Goal: Check status

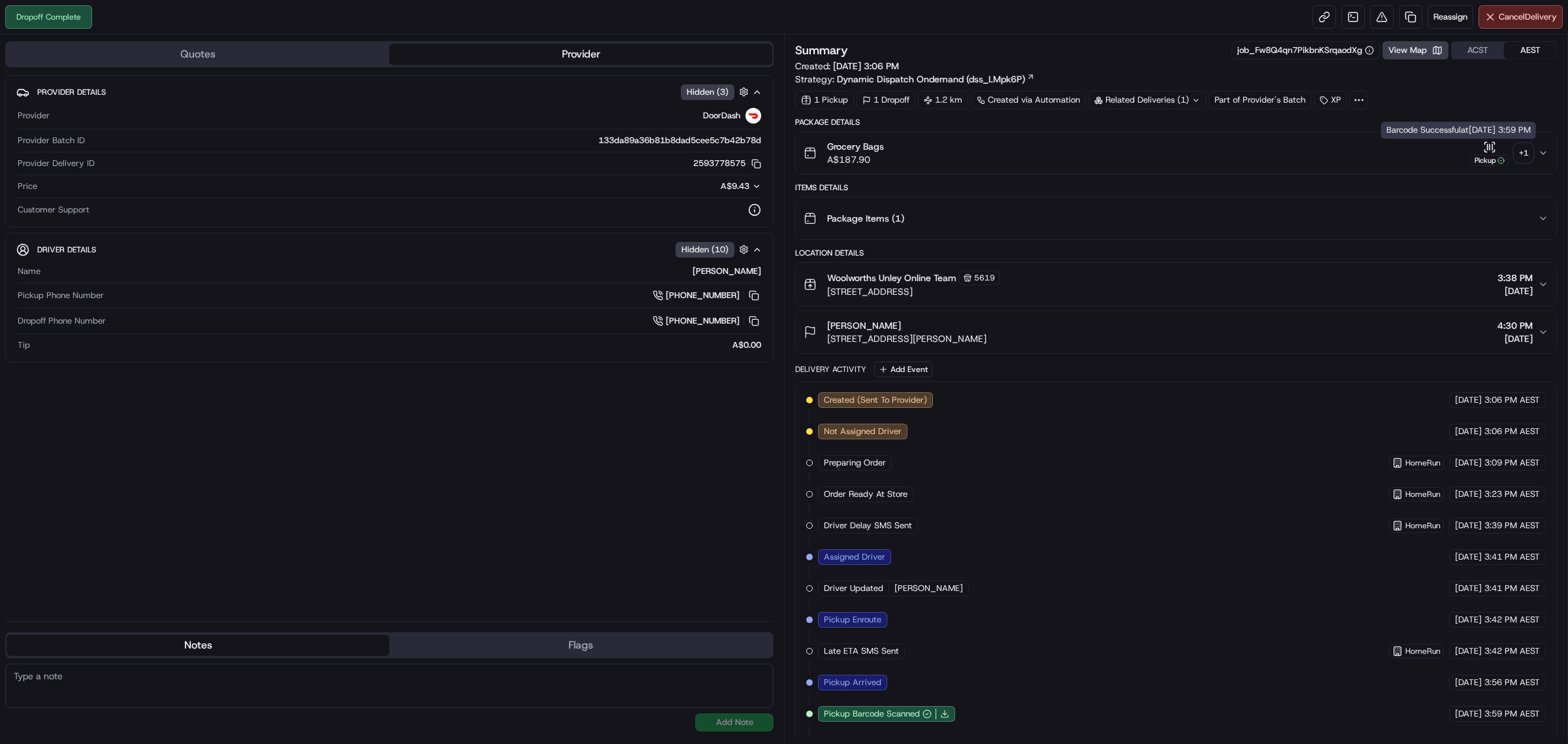
click at [1519, 153] on div "+ 1" at bounding box center [1524, 153] width 18 height 18
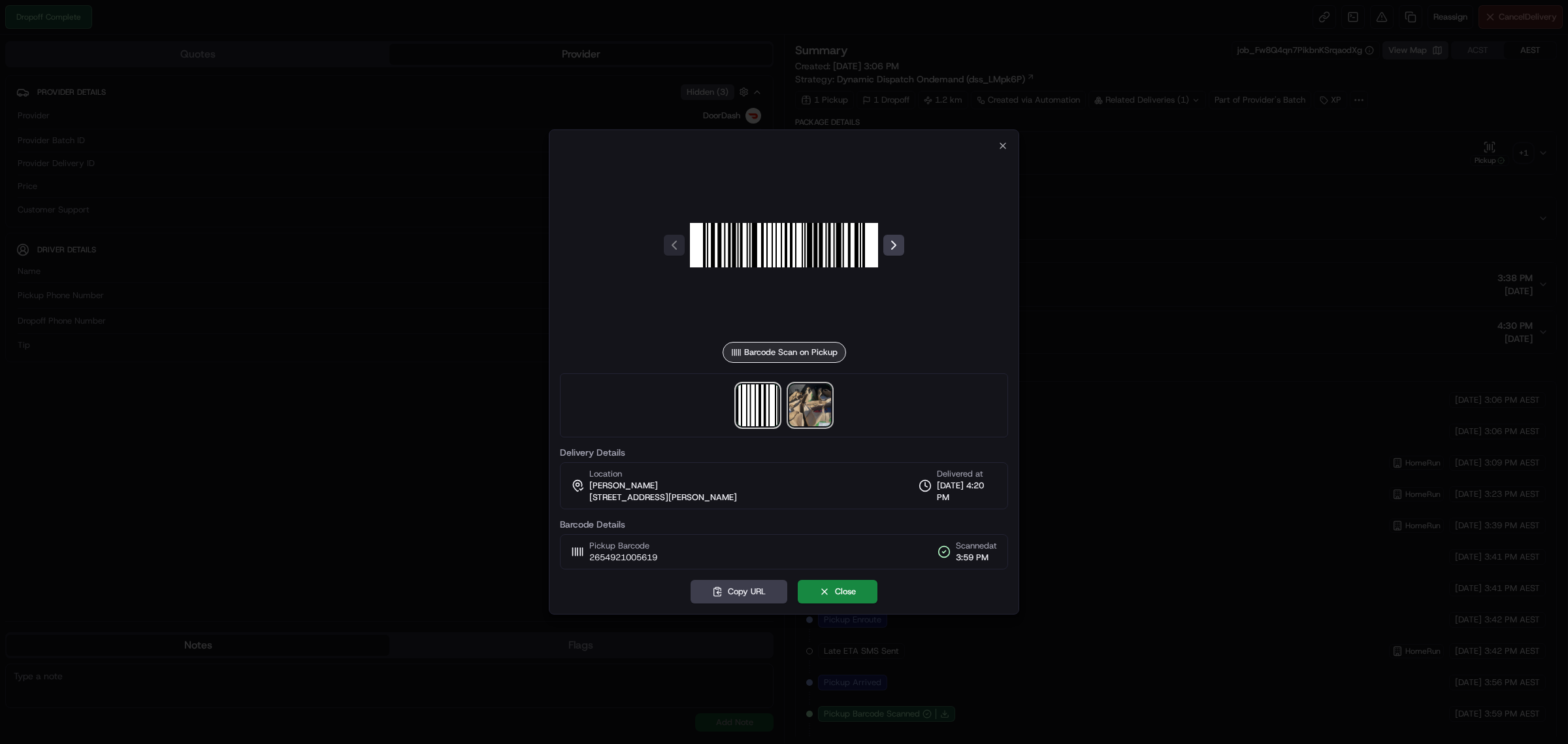
click at [816, 391] on img at bounding box center [810, 405] width 42 height 42
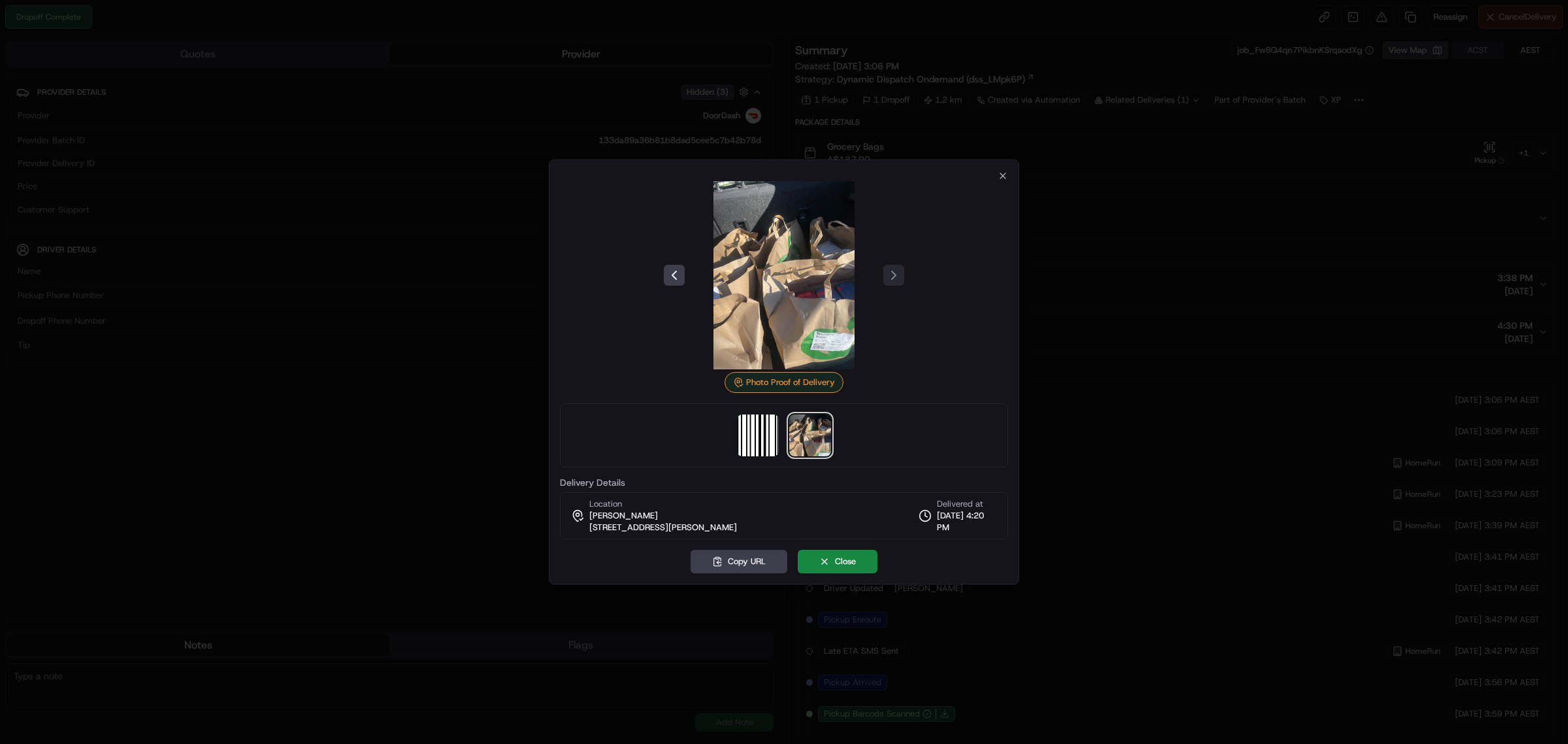
drag, startPoint x: 1180, startPoint y: 193, endPoint x: 1222, endPoint y: 174, distance: 46.1
click at [1180, 193] on div at bounding box center [784, 372] width 1568 height 744
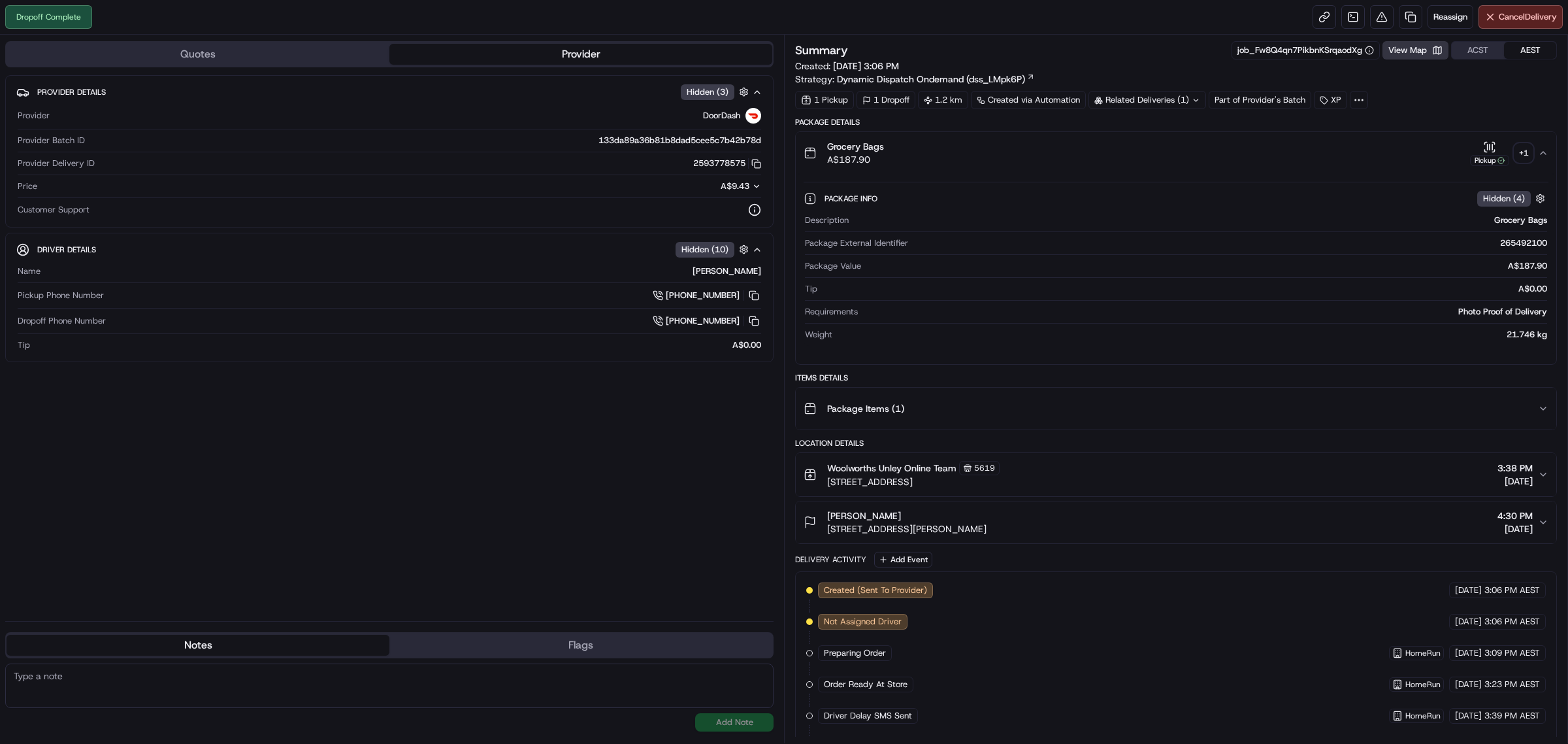
click at [1439, 53] on button "View Map" at bounding box center [1415, 50] width 66 height 18
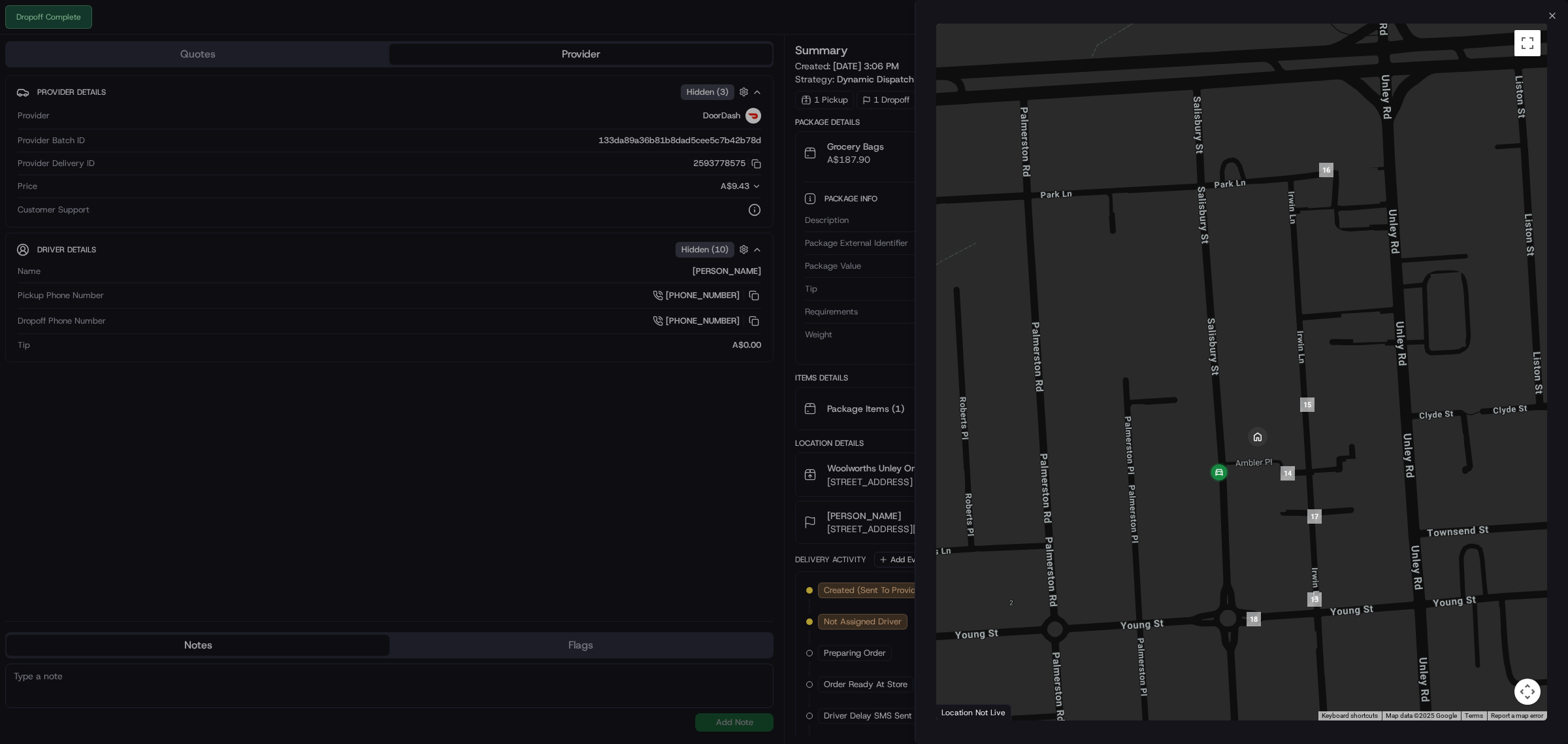
drag, startPoint x: 1250, startPoint y: 529, endPoint x: 1284, endPoint y: 353, distance: 179.3
click at [1284, 353] on div at bounding box center [1241, 372] width 611 height 697
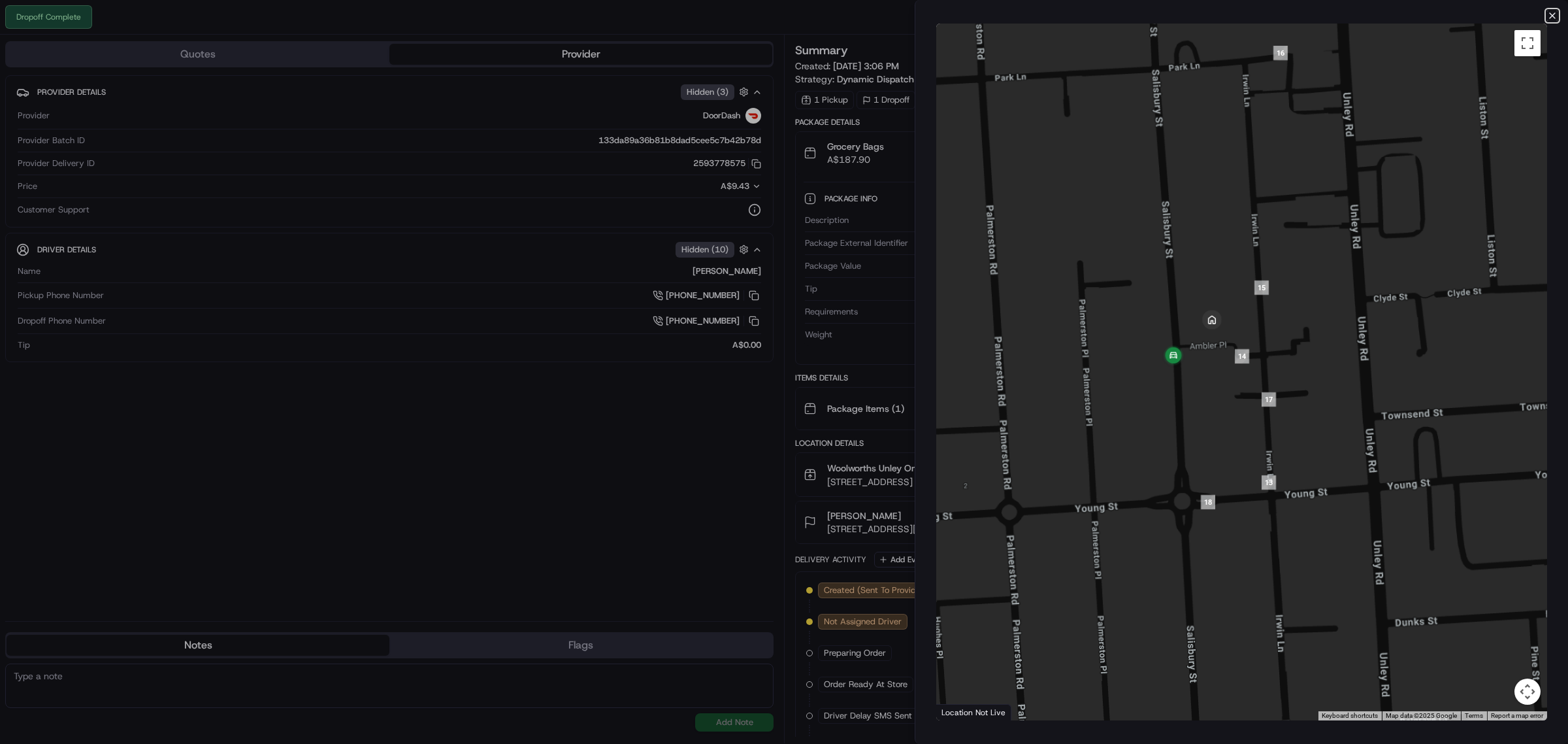
click at [1553, 18] on icon "button" at bounding box center [1552, 15] width 11 height 11
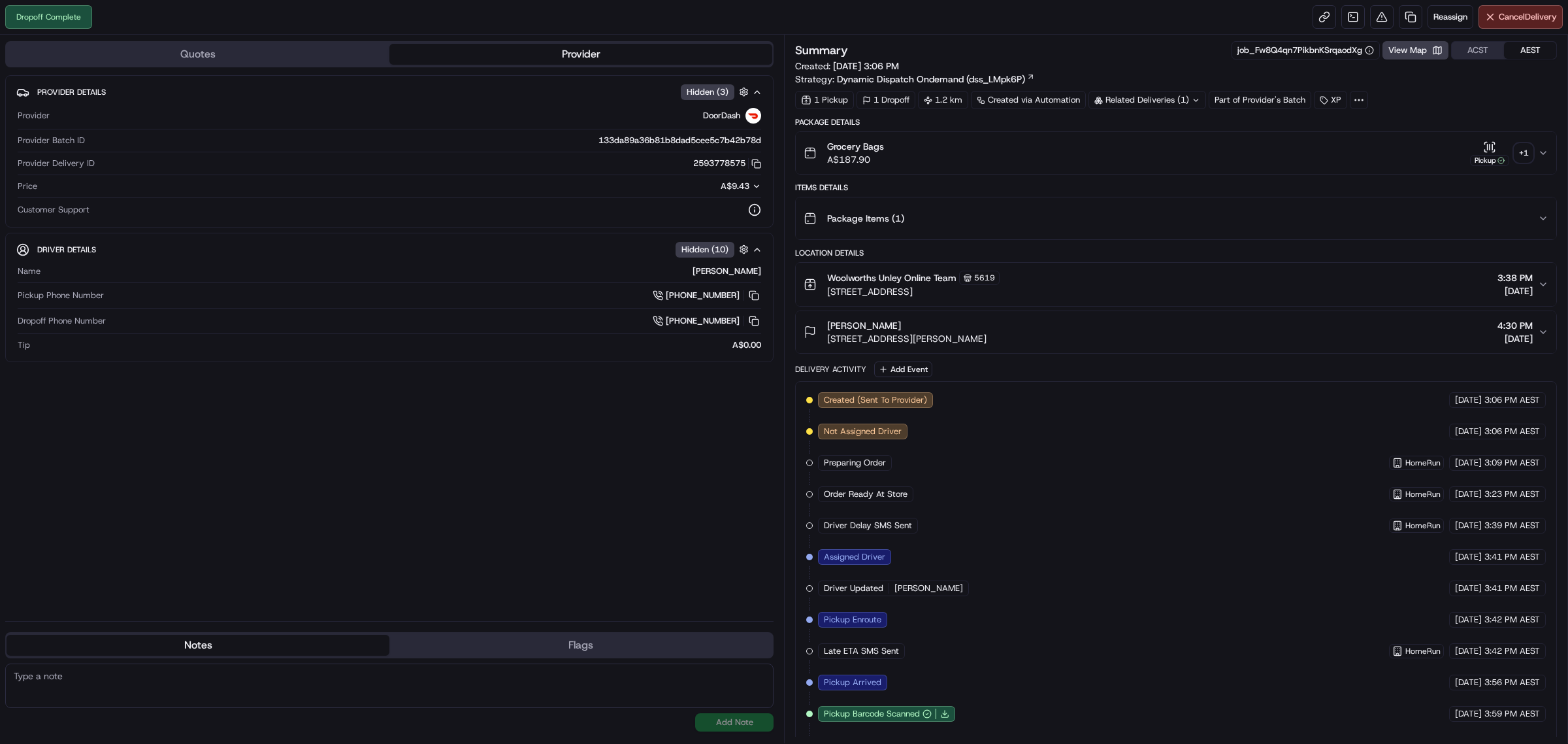
click at [1528, 151] on div "+ 1" at bounding box center [1524, 153] width 18 height 18
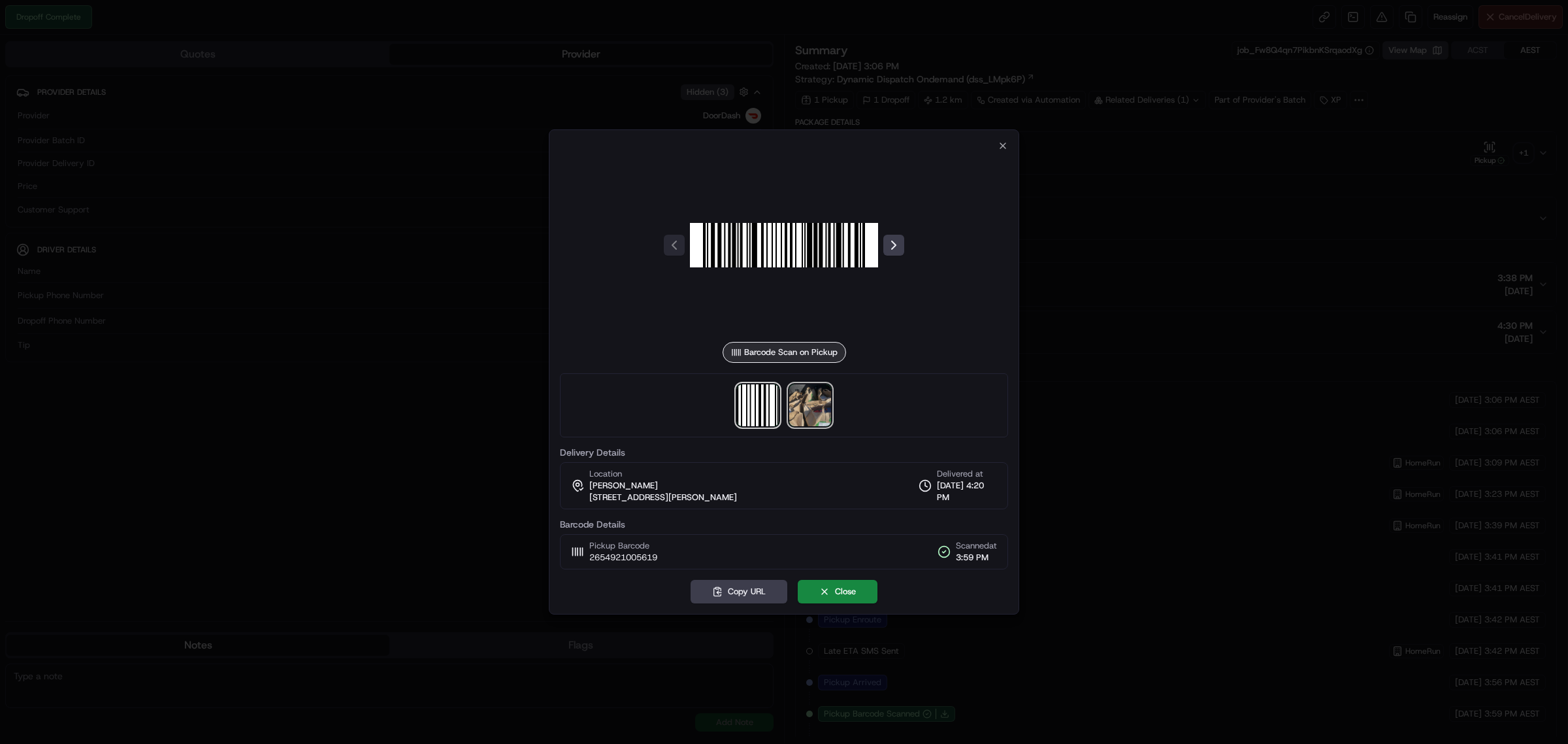
click at [802, 399] on img at bounding box center [810, 405] width 42 height 42
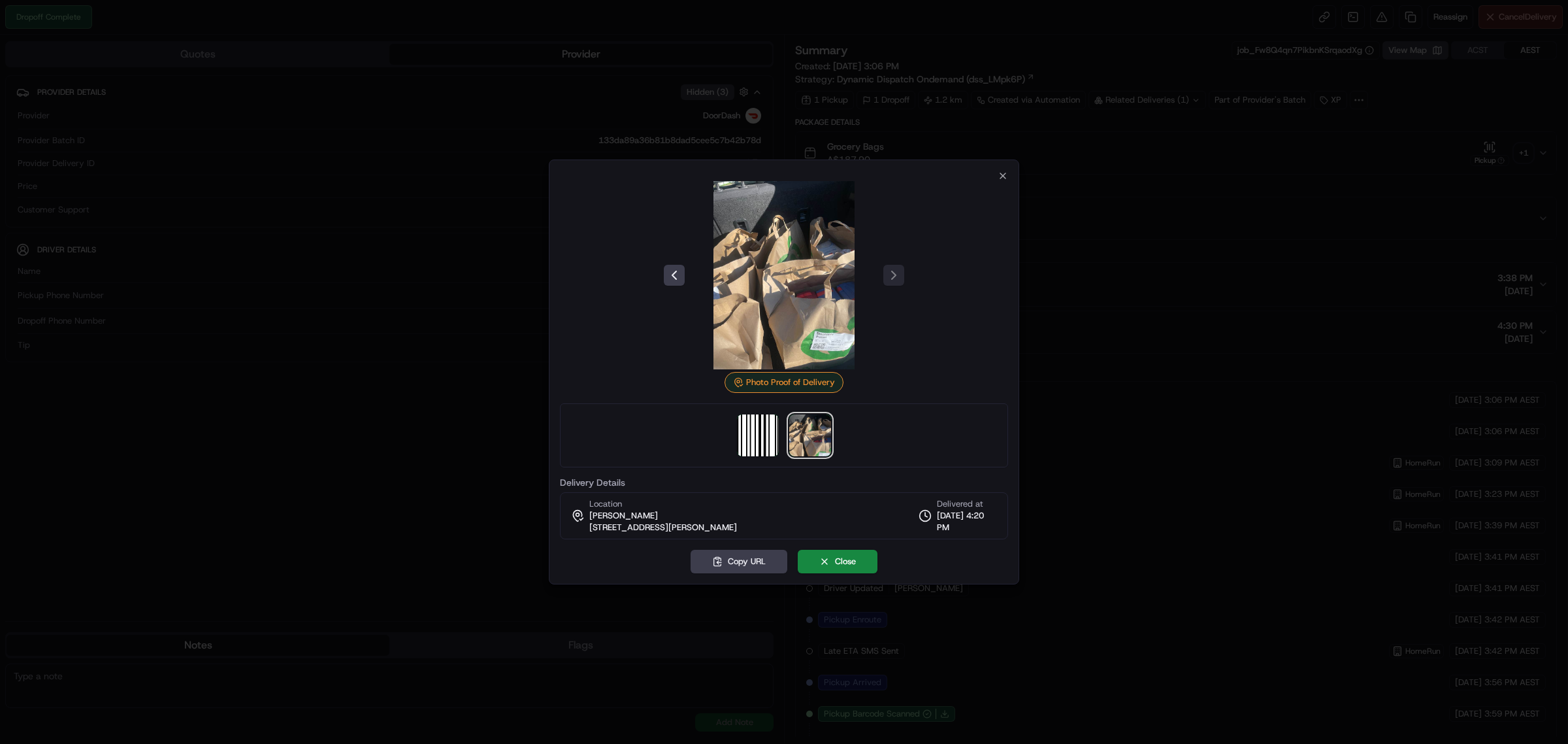
click at [782, 321] on img at bounding box center [783, 275] width 188 height 188
click at [849, 565] on button "Close" at bounding box center [837, 561] width 80 height 23
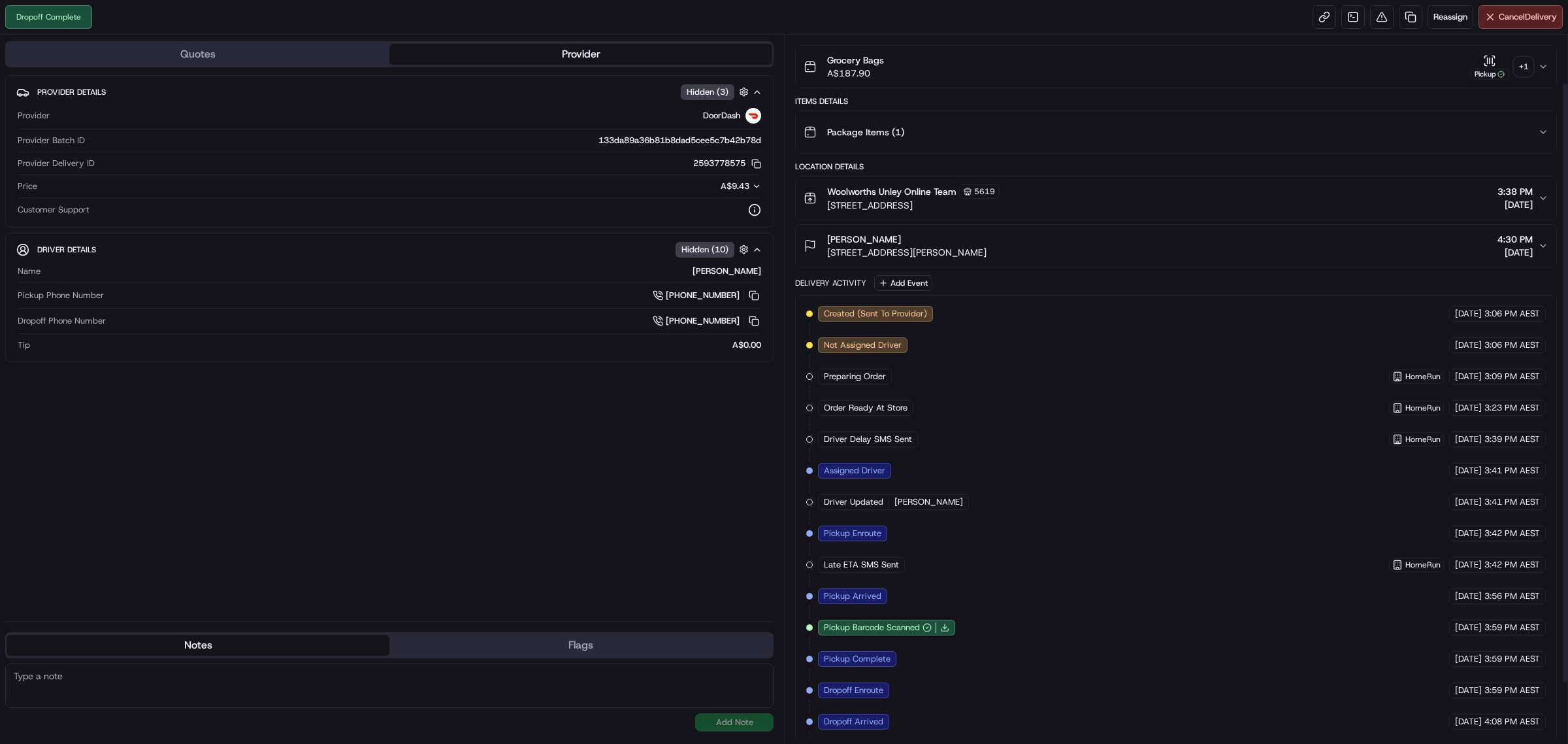
scroll to position [46, 0]
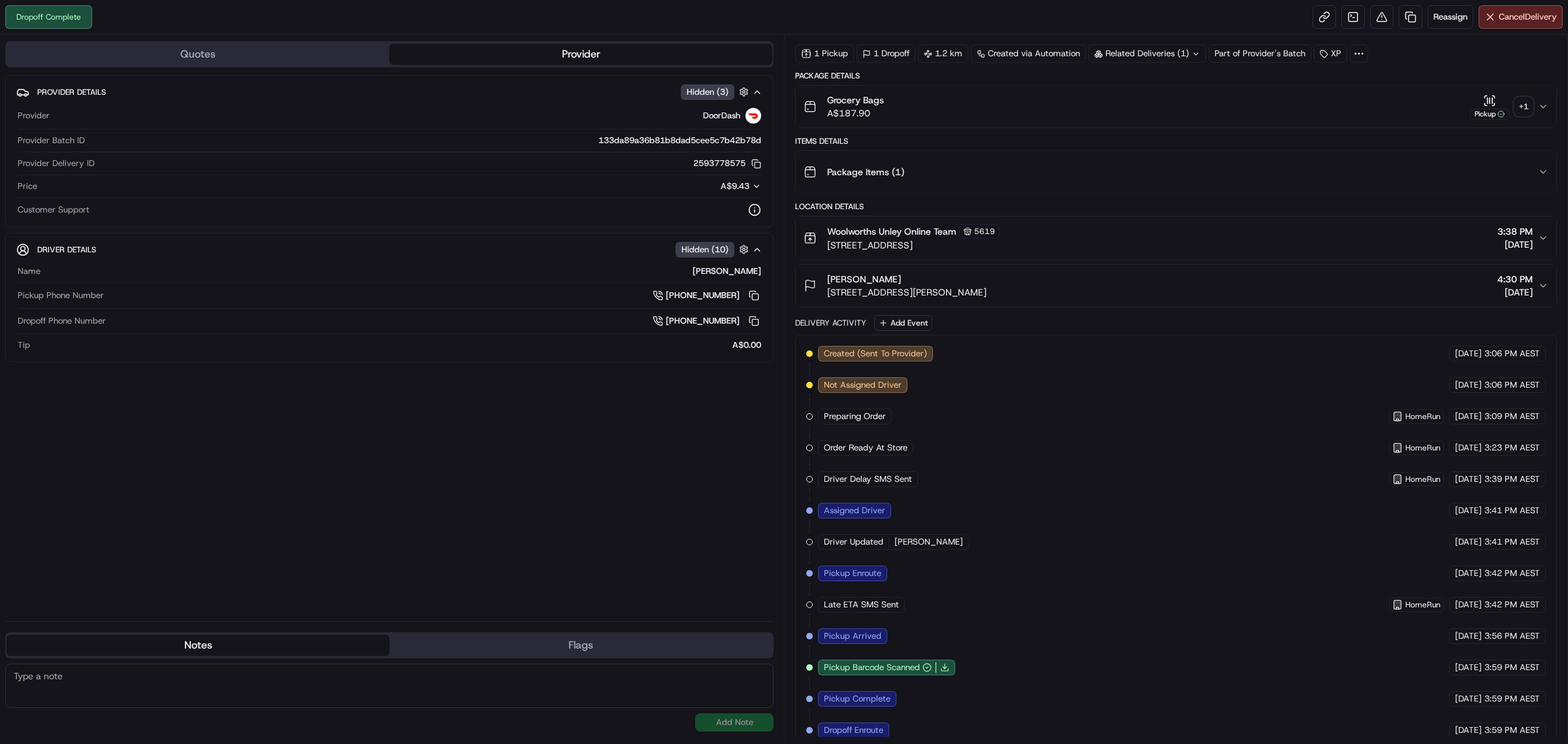
click at [1538, 106] on icon "button" at bounding box center [1543, 106] width 11 height 11
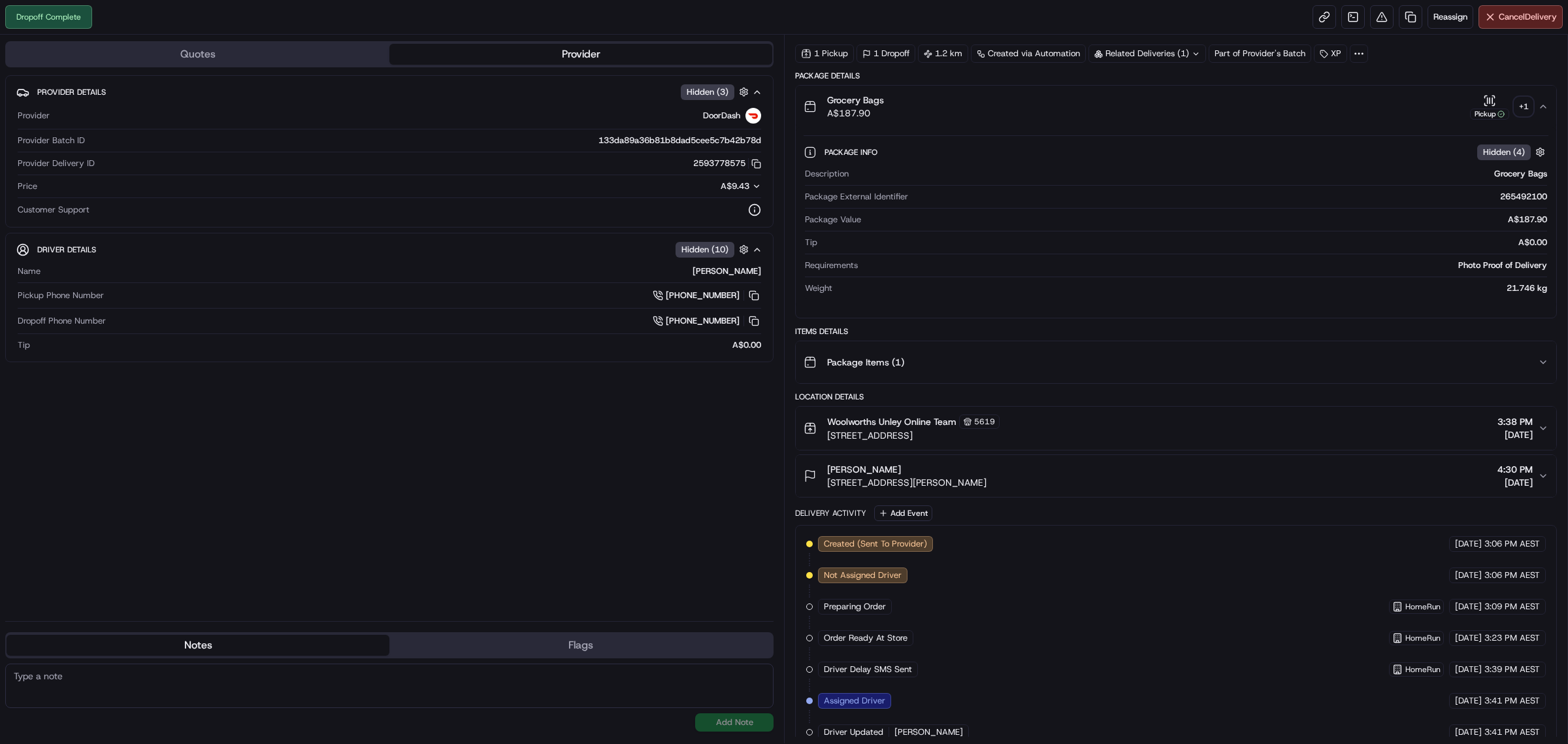
click at [1524, 101] on div "+ 1" at bounding box center [1524, 106] width 18 height 18
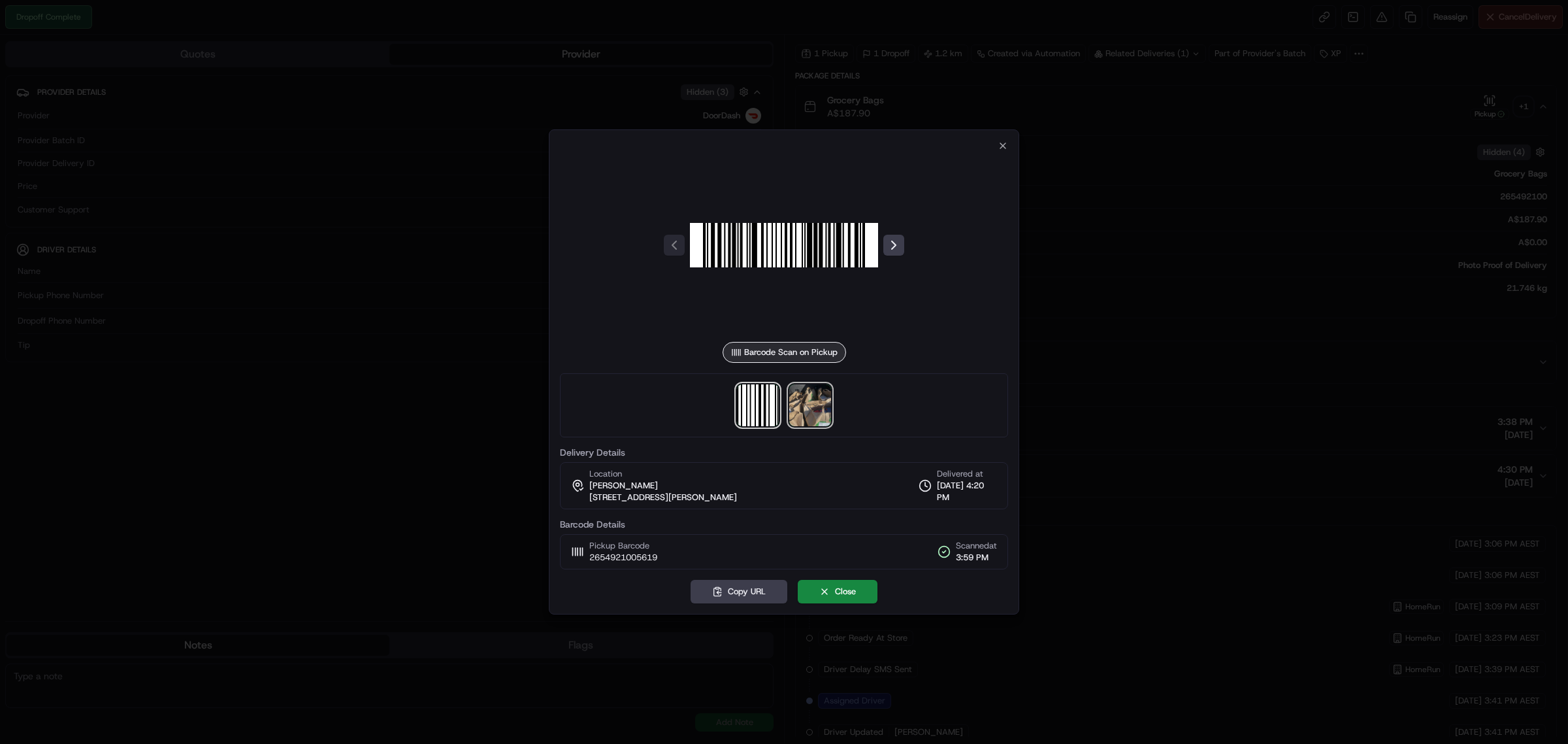
click at [808, 412] on img at bounding box center [810, 405] width 42 height 42
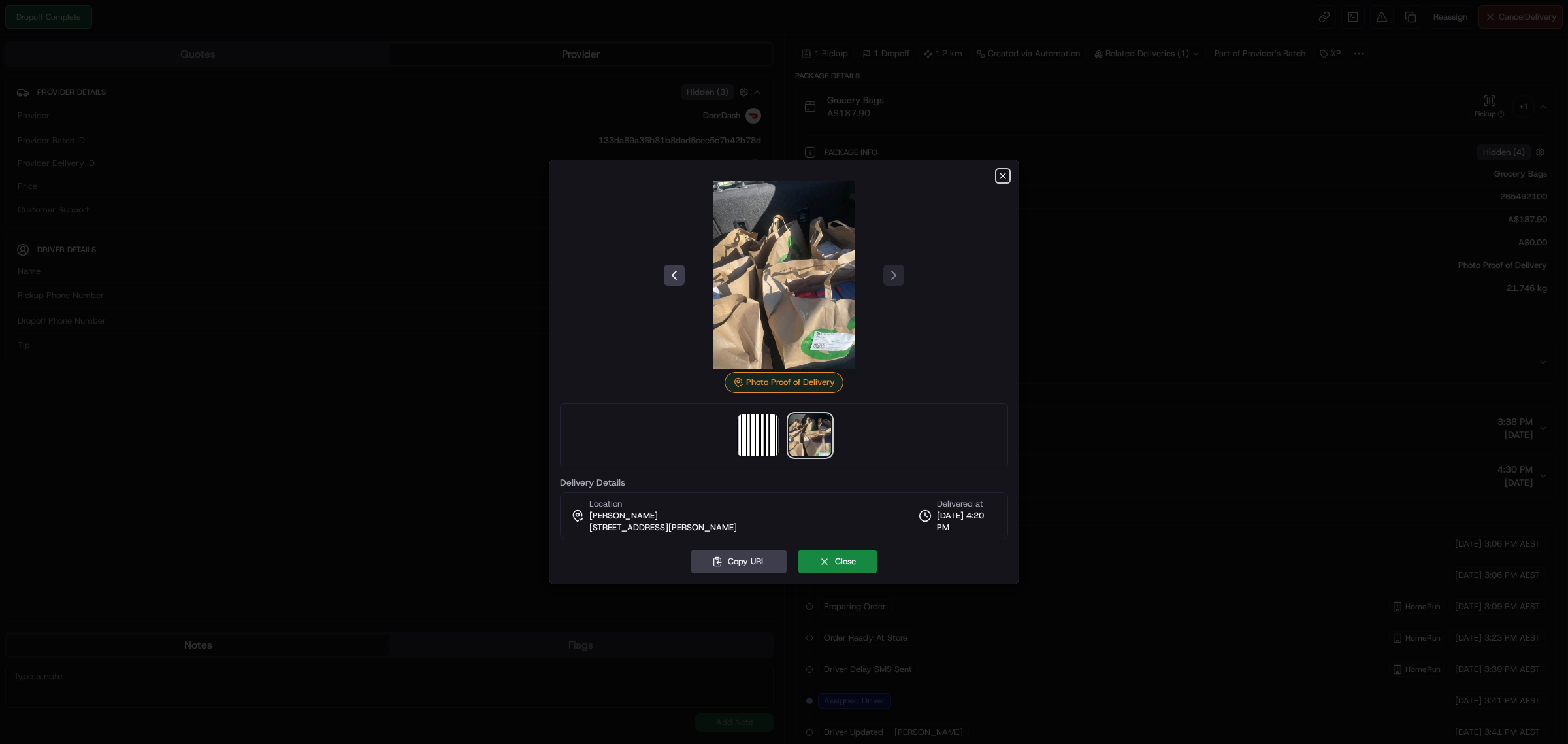
click at [1005, 174] on icon "button" at bounding box center [1003, 175] width 11 height 11
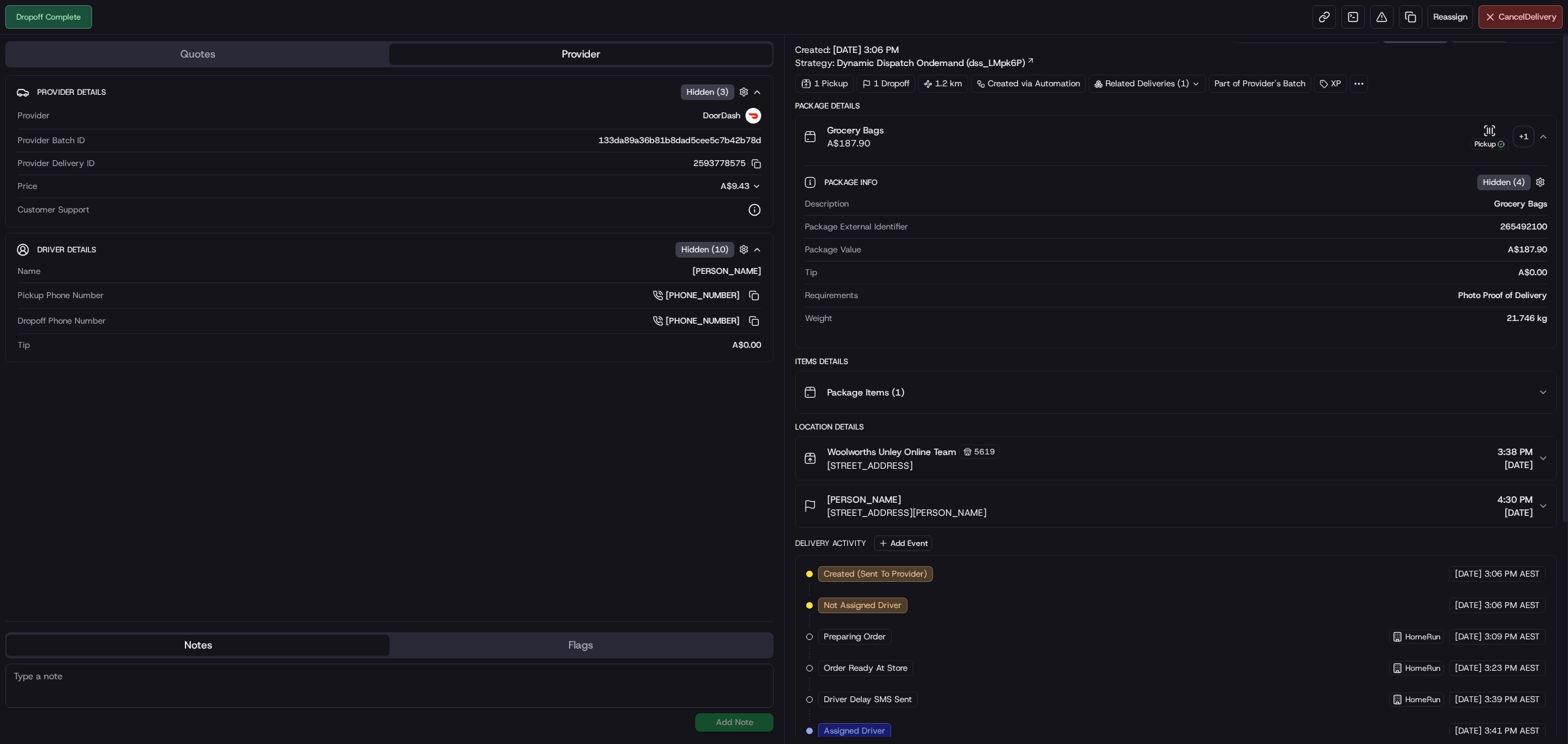
scroll to position [0, 0]
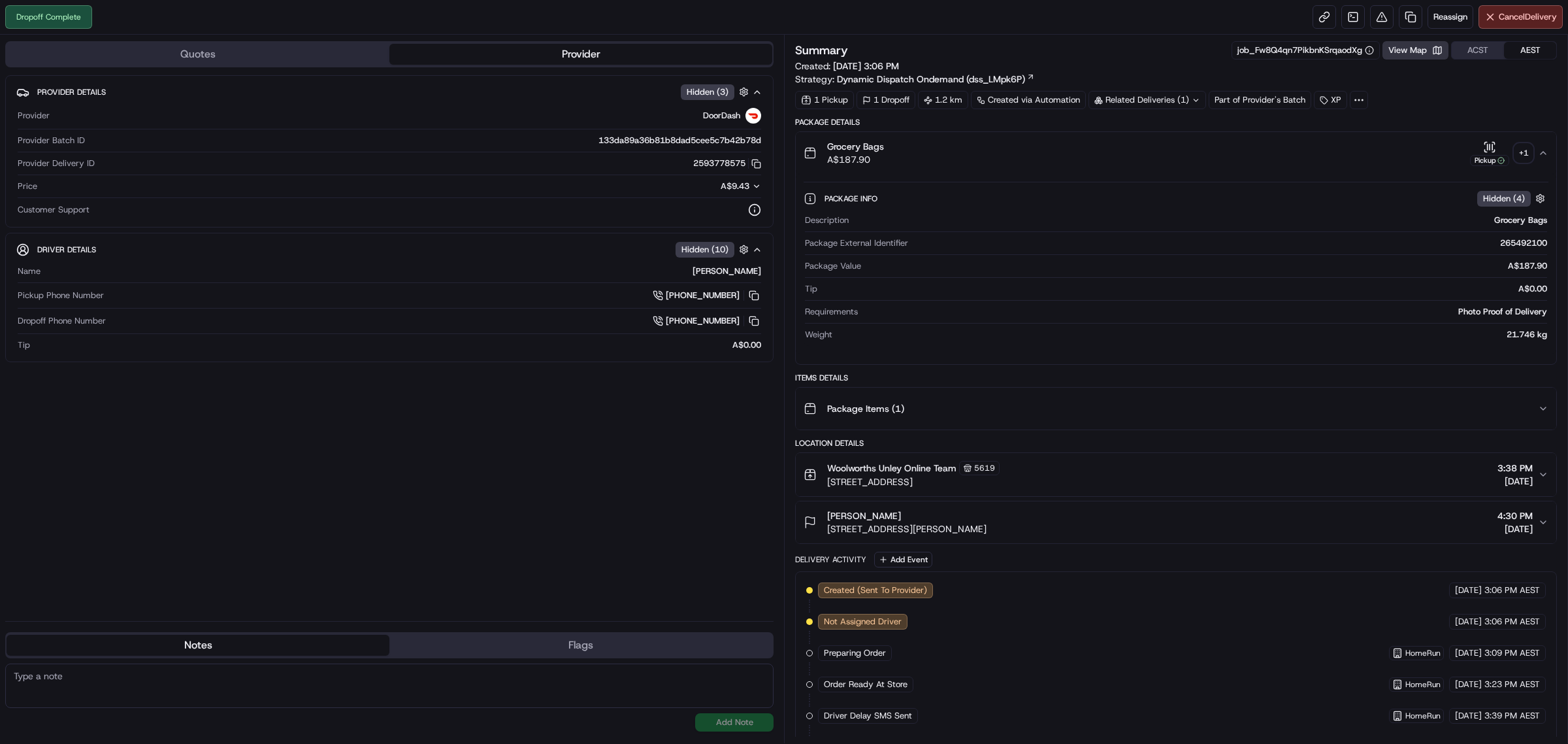
click at [1419, 49] on button "View Map" at bounding box center [1415, 50] width 66 height 18
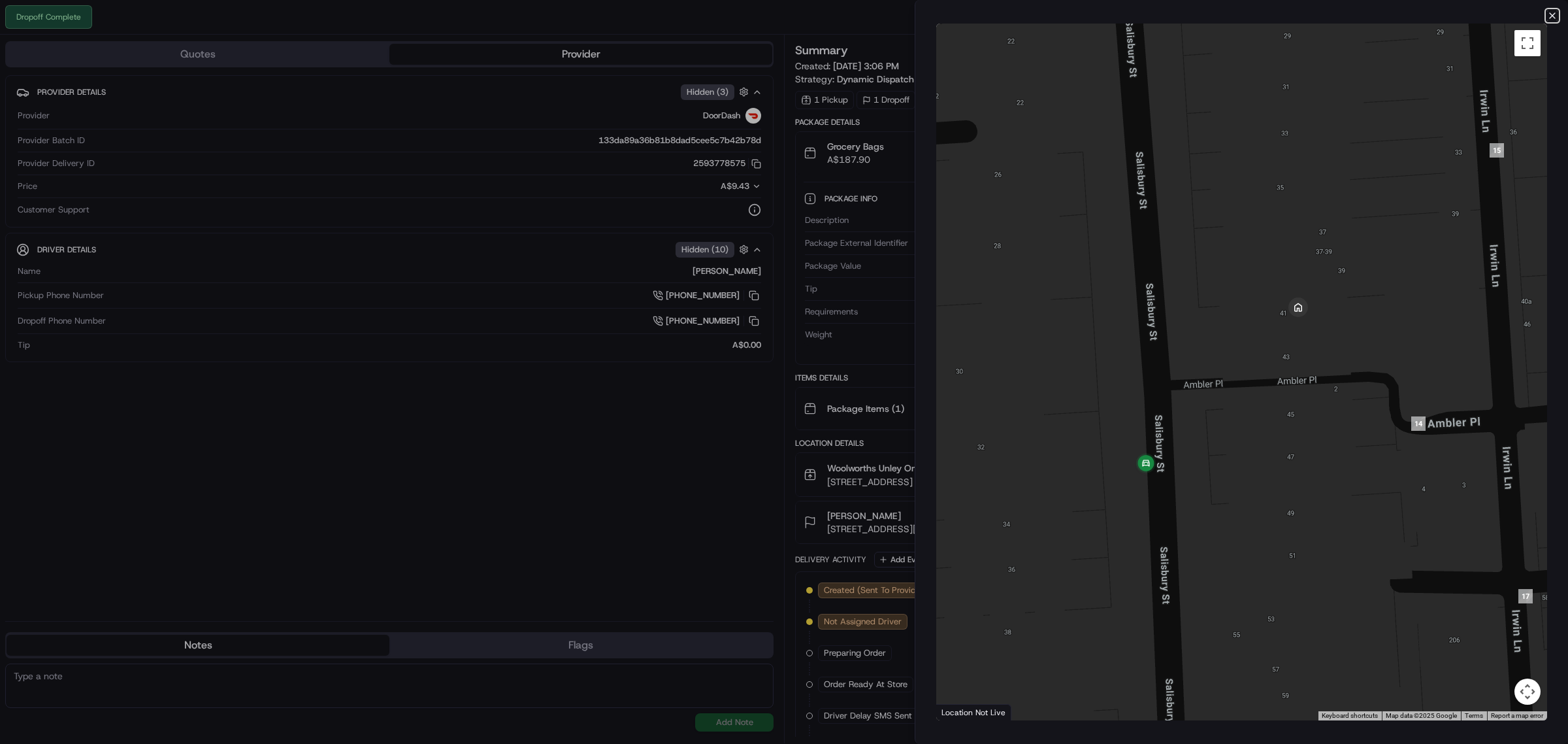
click at [1553, 12] on icon "button" at bounding box center [1552, 15] width 11 height 11
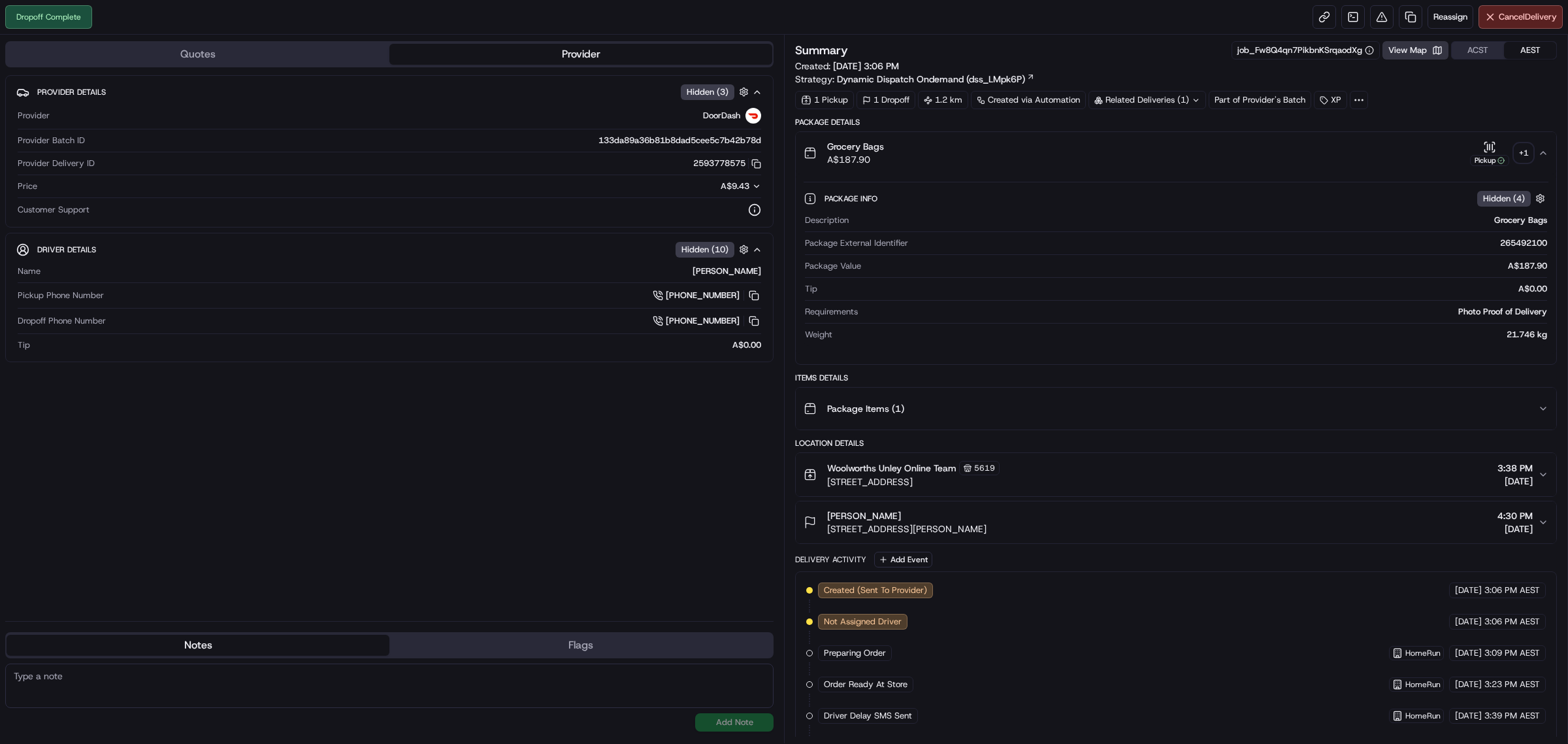
click at [1420, 51] on button "View Map" at bounding box center [1415, 50] width 66 height 18
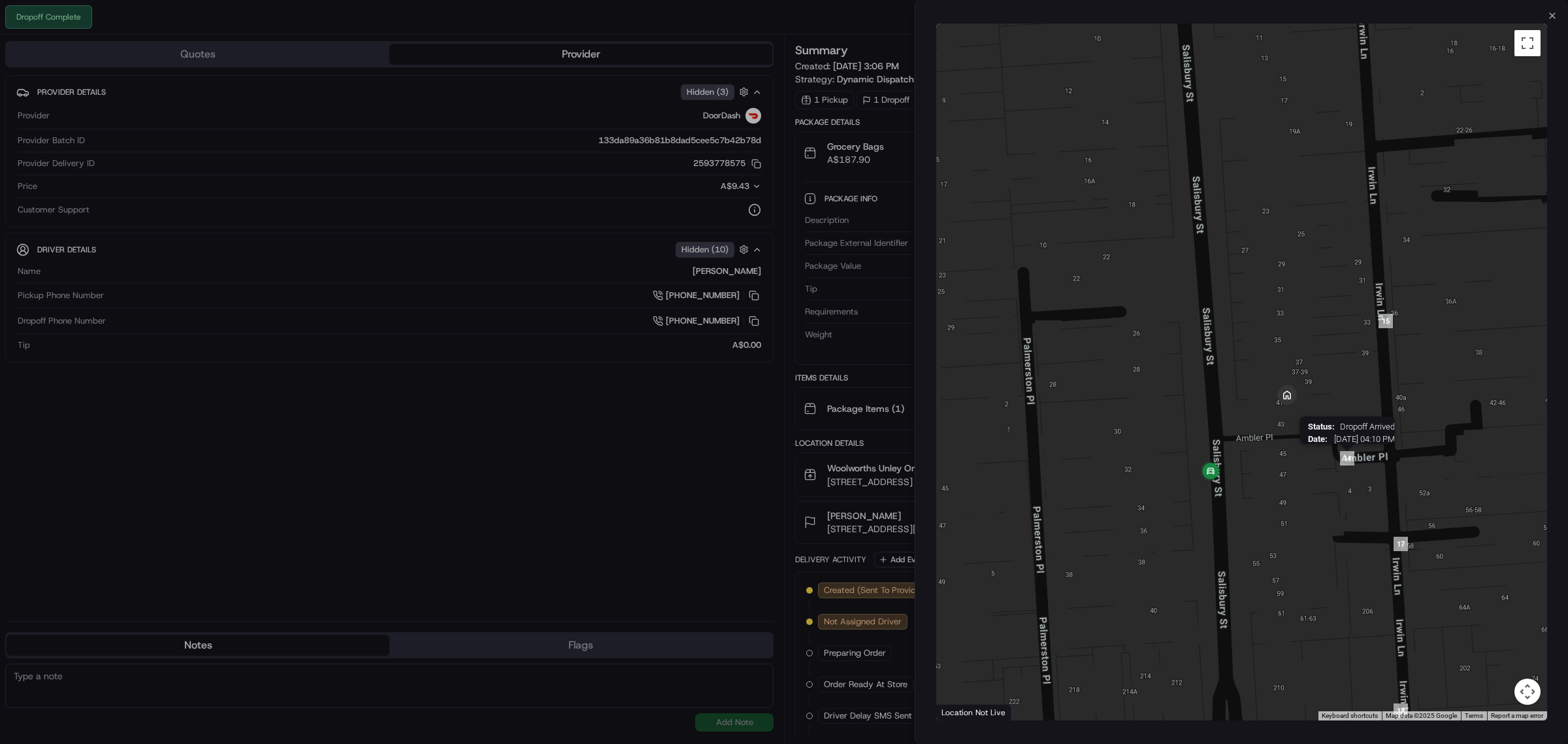
drag, startPoint x: 1442, startPoint y: 358, endPoint x: 1340, endPoint y: 461, distance: 145.0
click at [1340, 461] on img "14" at bounding box center [1347, 458] width 14 height 14
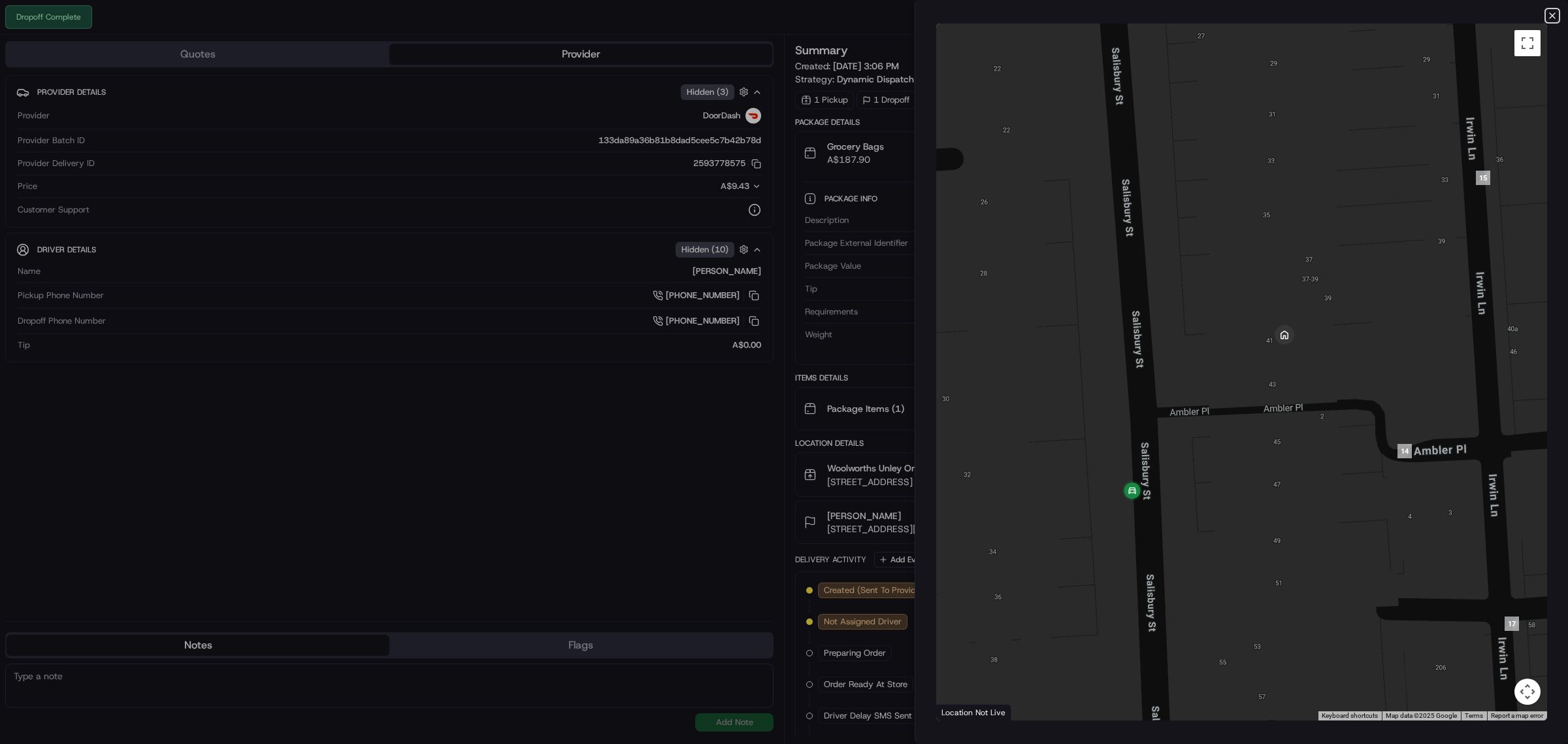
click at [1550, 12] on icon "button" at bounding box center [1552, 15] width 11 height 11
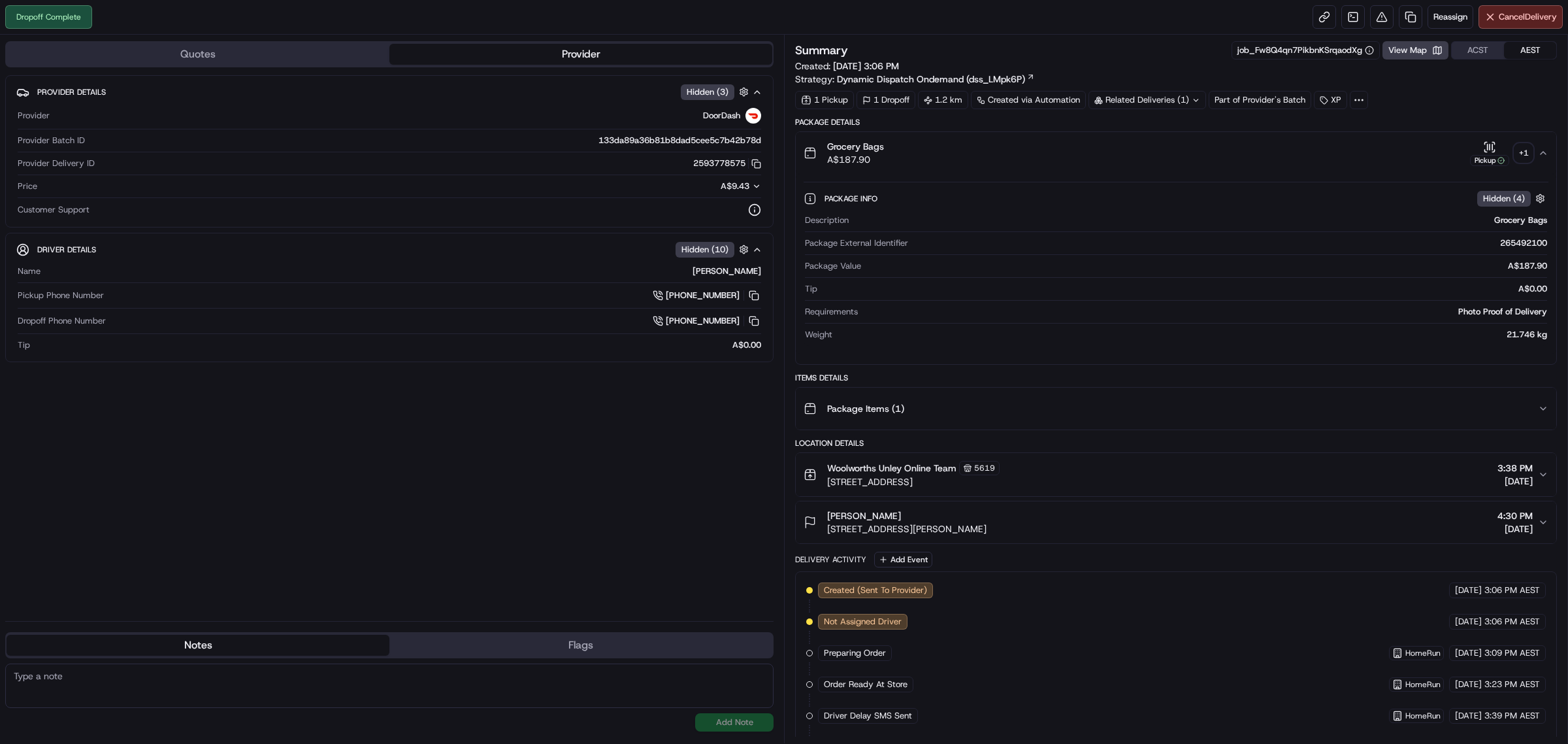
click at [1156, 96] on div "Related Deliveries (1)" at bounding box center [1147, 100] width 118 height 18
click at [1166, 65] on div "Summary job_Fw8Q4qn7PikbnKSrqaodXg View Map ACST AEST Created: [DATE] 3:06 PM S…" at bounding box center [1176, 63] width 762 height 44
